Goal: Transaction & Acquisition: Purchase product/service

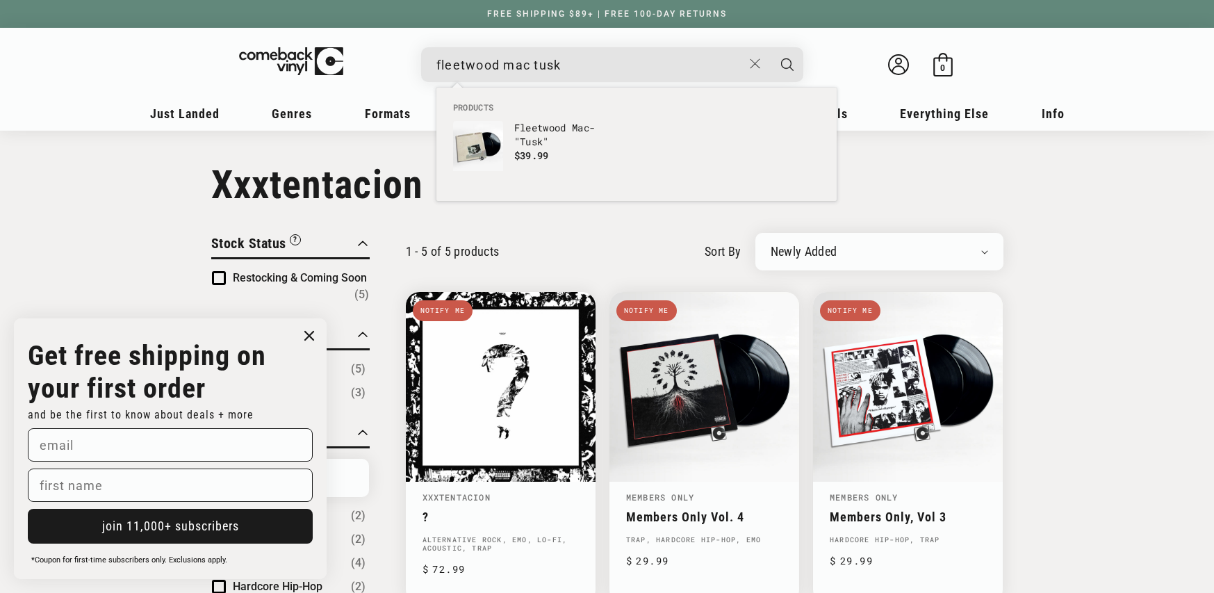
scroll to position [400, 0]
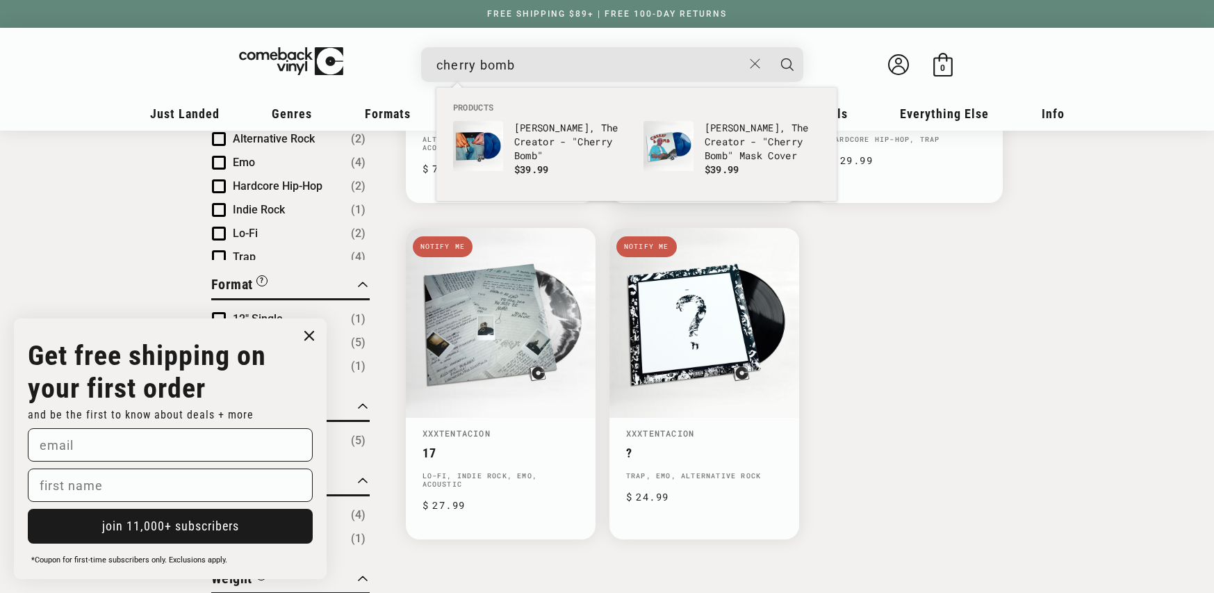
type input "cherry bomb"
click at [768, 136] on b "Cherry" at bounding box center [785, 141] width 35 height 13
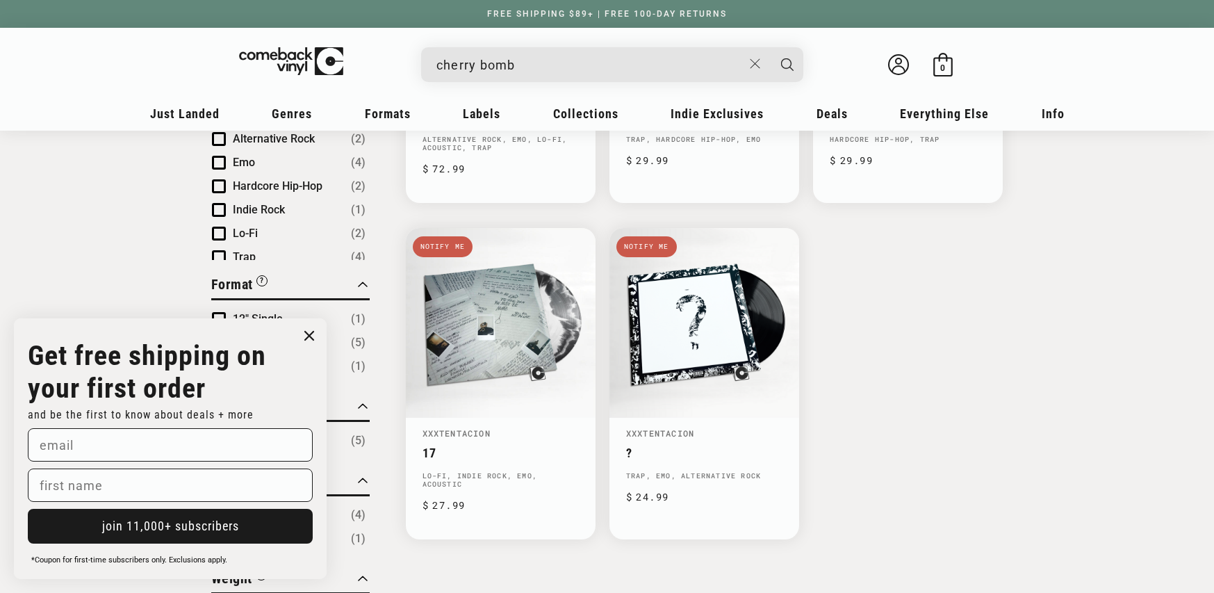
click at [571, 80] on div "cherry bomb" at bounding box center [619, 63] width 368 height 33
click at [563, 66] on input "cherry bomb" at bounding box center [589, 65] width 306 height 28
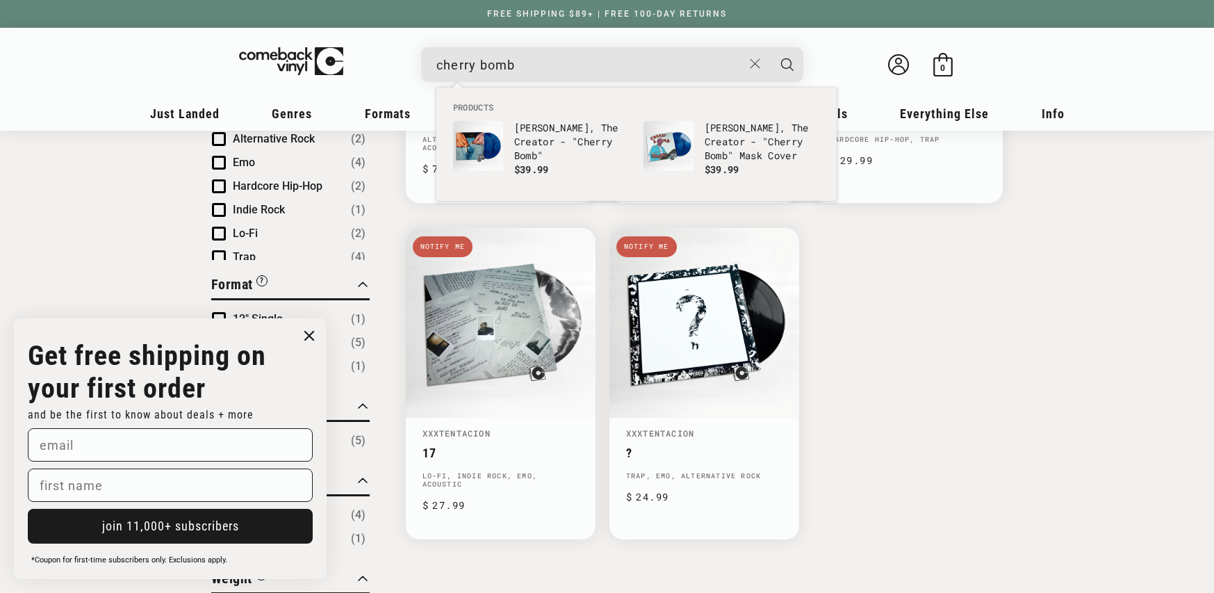
drag, startPoint x: 530, startPoint y: 137, endPoint x: 468, endPoint y: 74, distance: 87.5
click at [529, 137] on p "[PERSON_NAME], The Creator - " Cherry Bomb "" at bounding box center [571, 142] width 115 height 42
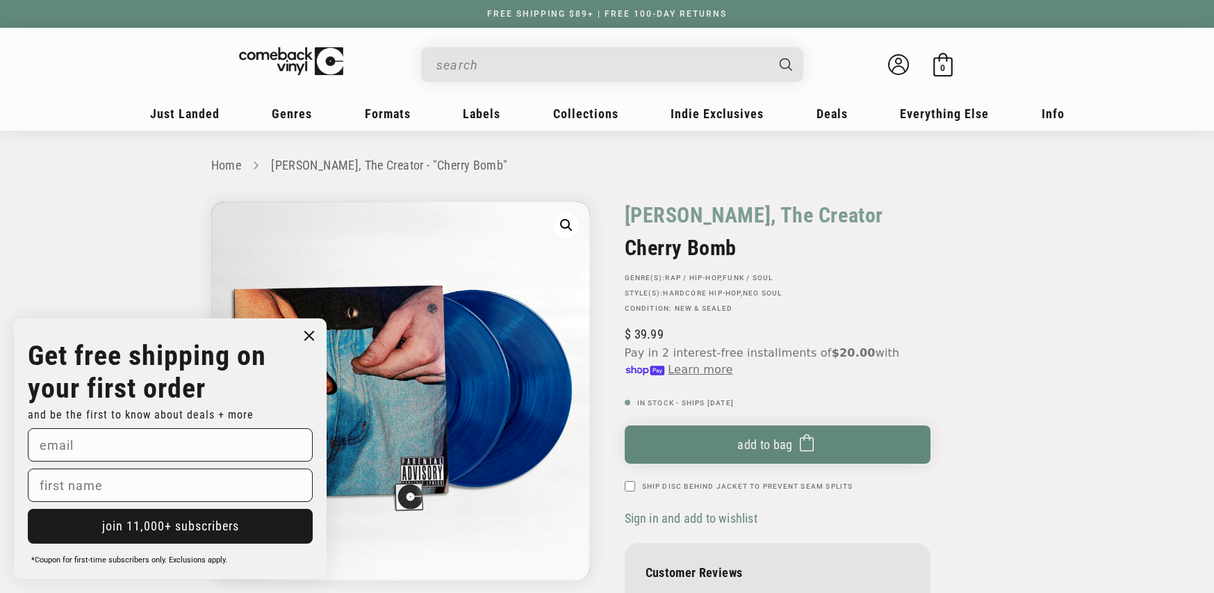
click at [260, 105] on ul "Just Landed New Releases New To CV Recent Restocks Coming Soon & Pre-Orders Gen…" at bounding box center [607, 117] width 924 height 33
